Goal: Task Accomplishment & Management: Manage account settings

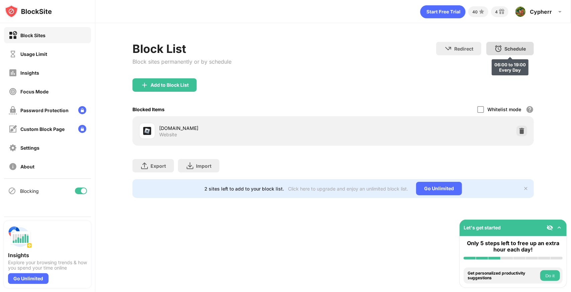
click at [518, 46] on div "Schedule" at bounding box center [515, 49] width 21 height 6
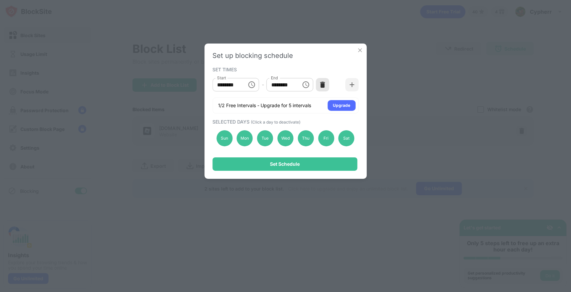
click at [323, 83] on img at bounding box center [323, 84] width 7 height 7
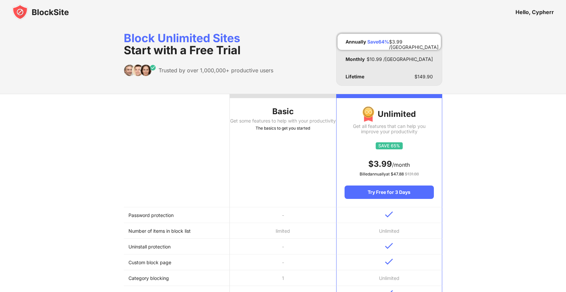
click at [59, 12] on img at bounding box center [40, 12] width 57 height 16
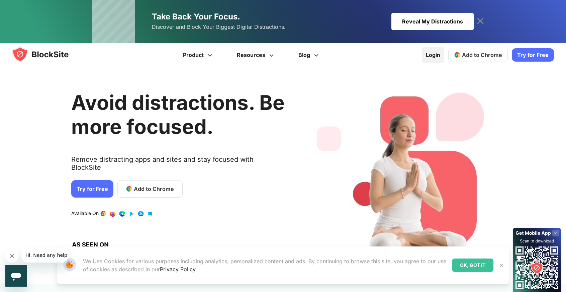
click at [441, 48] on link "Login" at bounding box center [433, 55] width 22 height 16
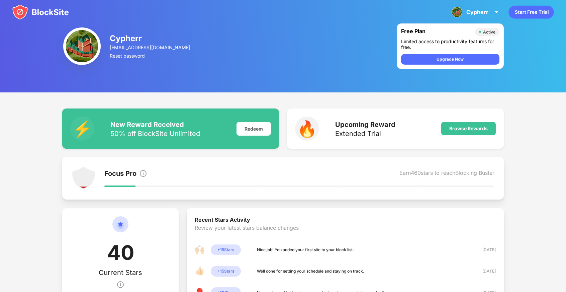
click at [37, 9] on img at bounding box center [40, 12] width 57 height 16
